Goal: Task Accomplishment & Management: Manage account settings

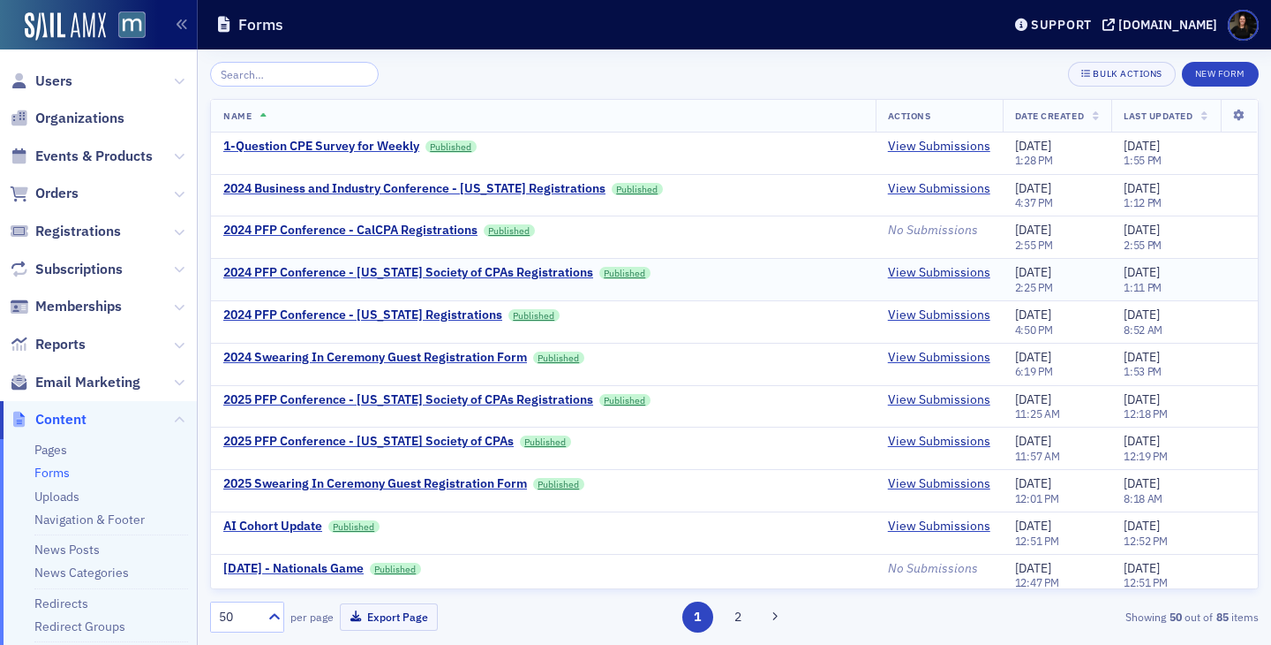
scroll to position [132, 0]
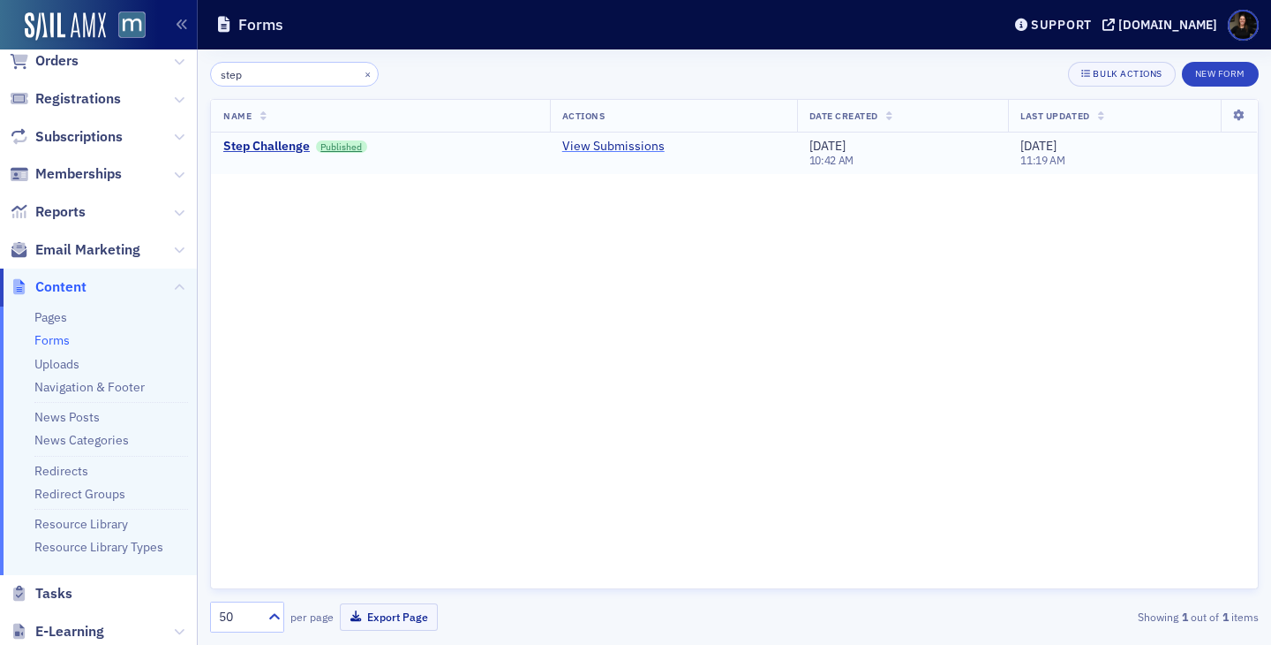
type input "step"
click at [622, 143] on link "View Submissions" at bounding box center [613, 147] width 102 height 16
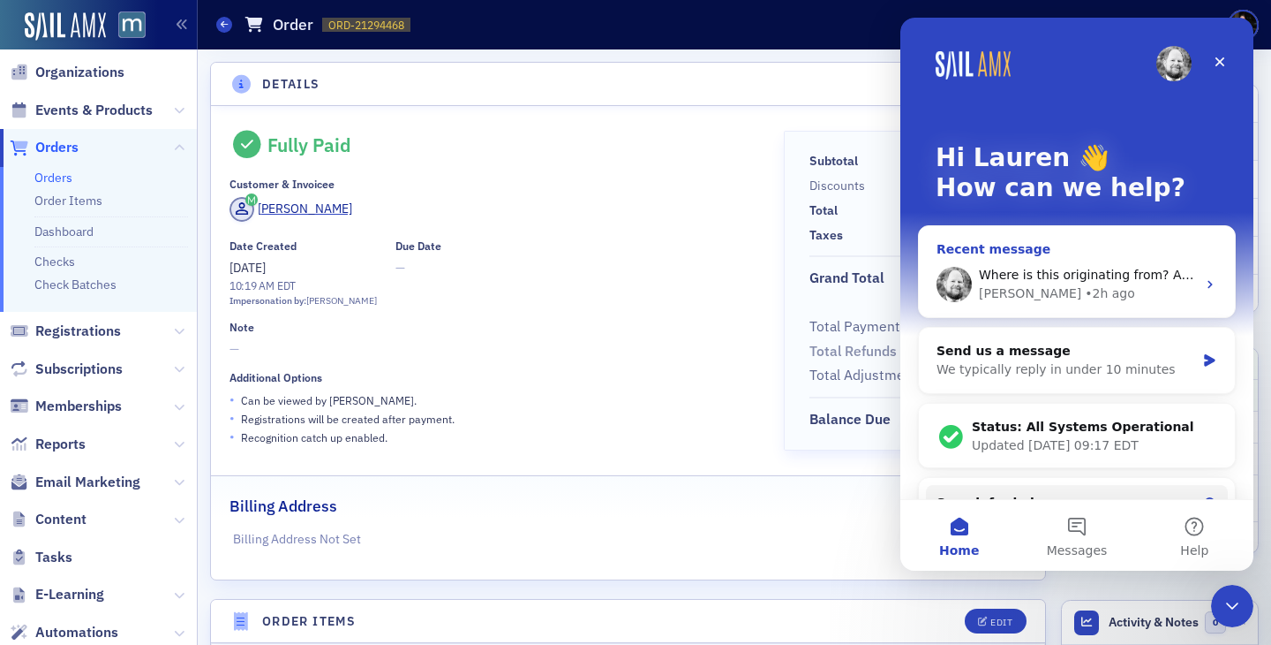
click at [980, 262] on div "Where is this originating from? Are you creating the subscriptions? Aidan • 2h …" at bounding box center [1077, 284] width 316 height 65
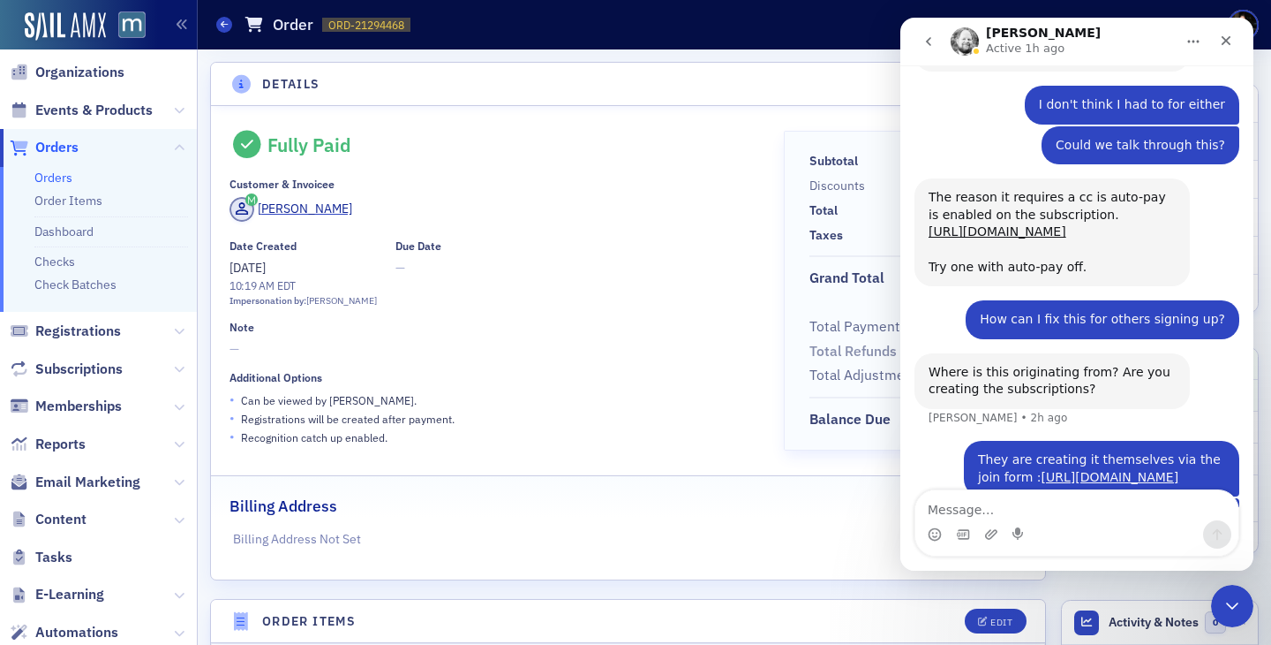
scroll to position [1868, 0]
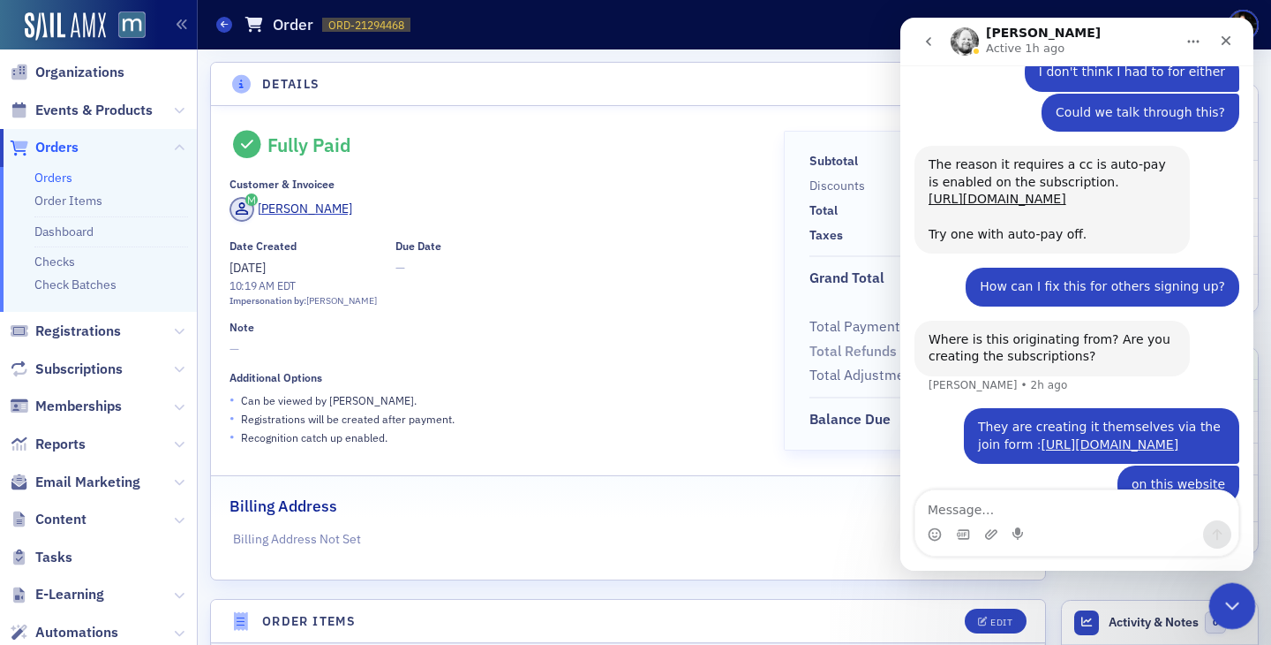
click at [1231, 605] on icon "Close Intercom Messenger" at bounding box center [1230, 602] width 12 height 7
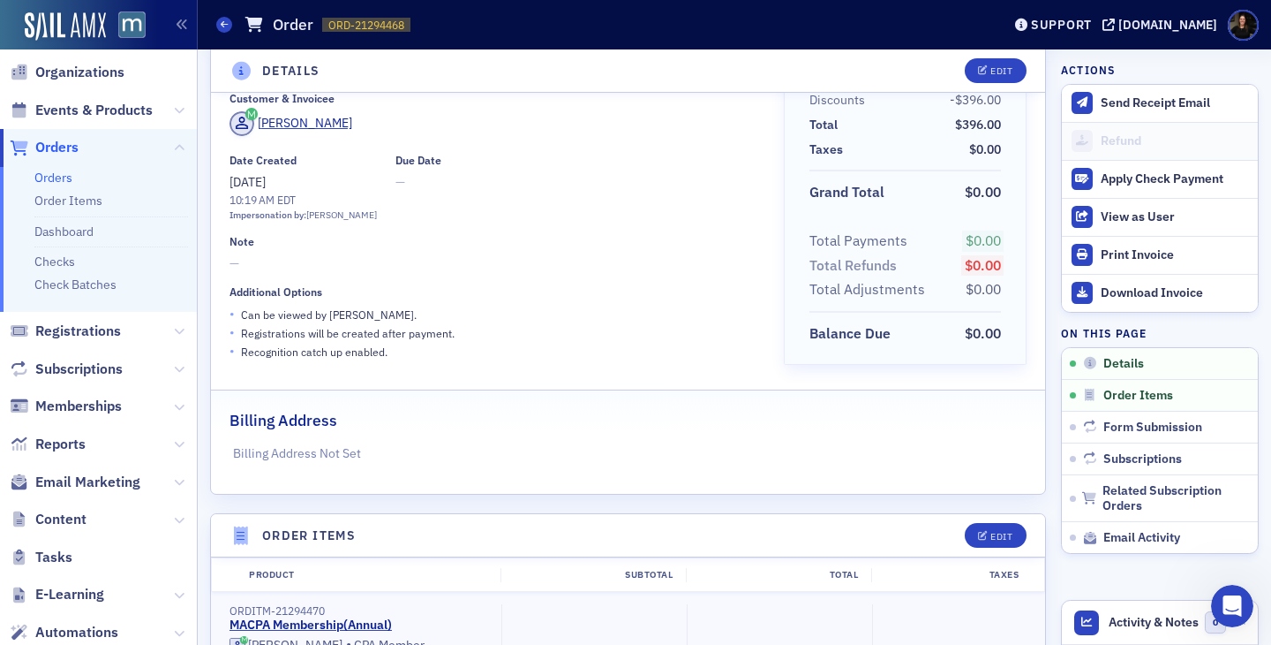
scroll to position [0, 0]
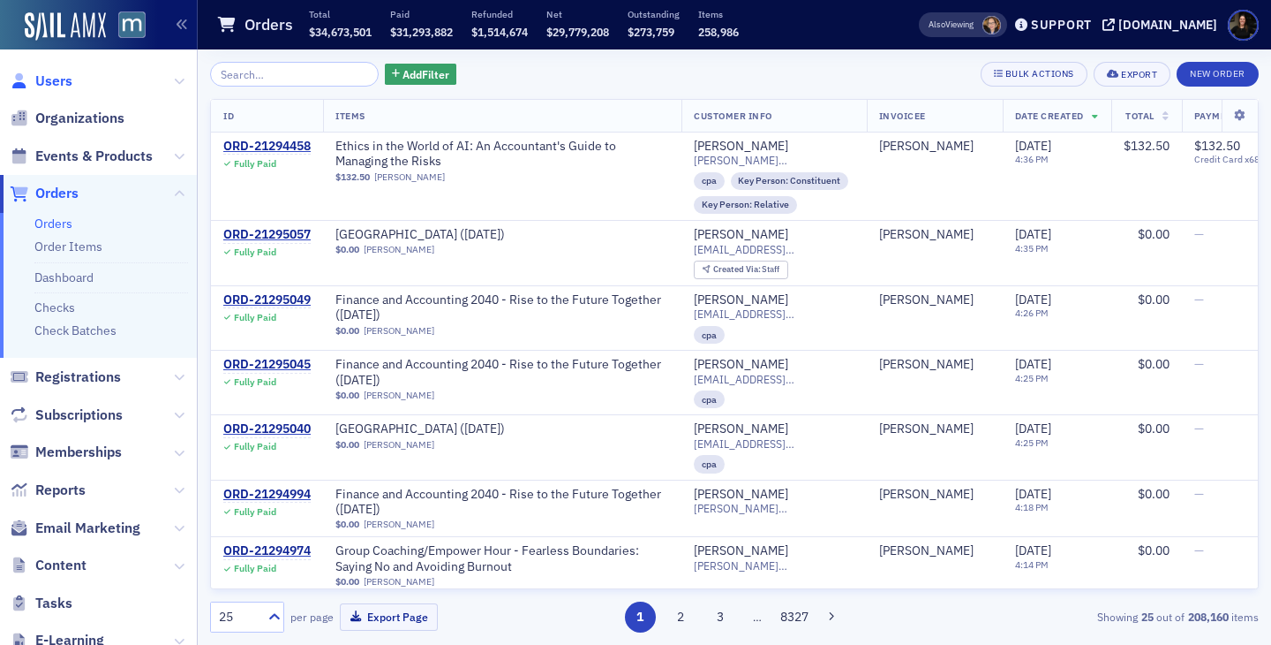
click at [66, 79] on span "Users" at bounding box center [53, 81] width 37 height 19
